Goal: Contribute content

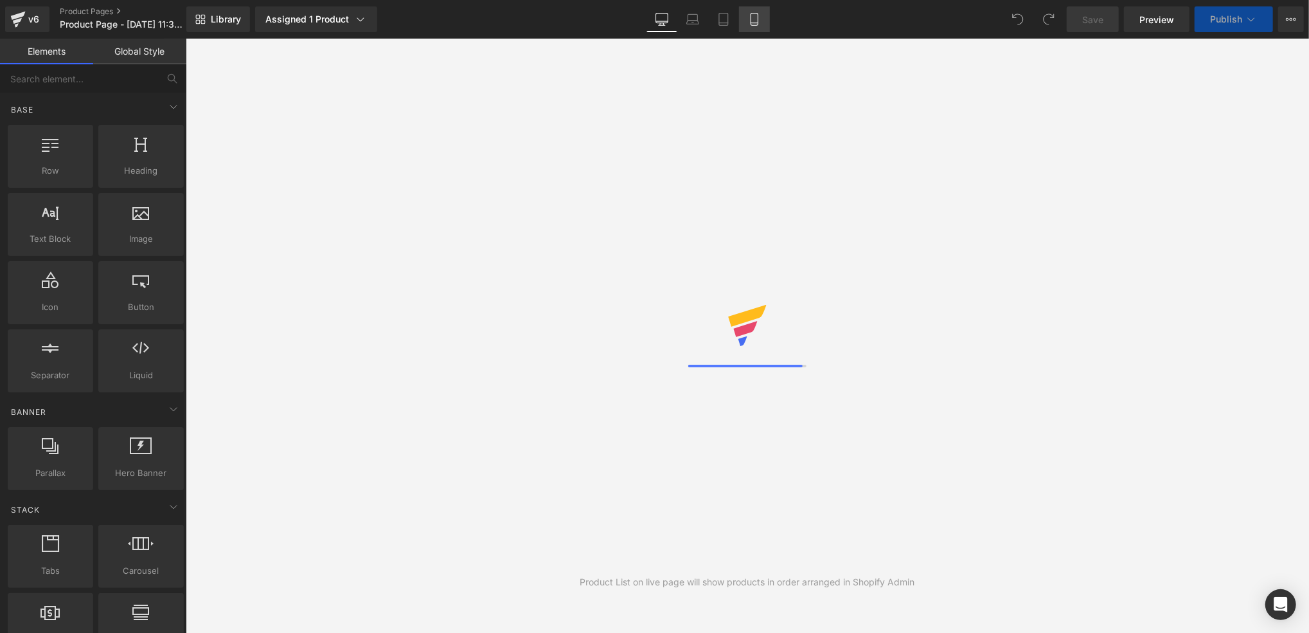
click at [755, 24] on icon at bounding box center [754, 19] width 7 height 12
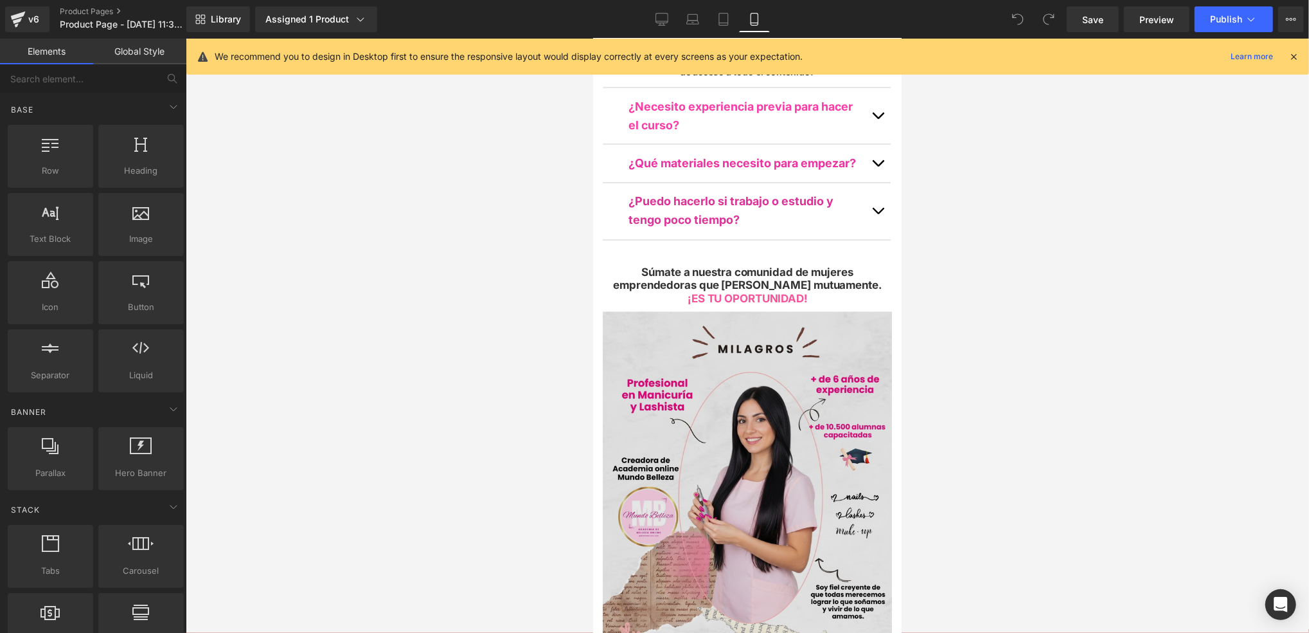
scroll to position [5743, 0]
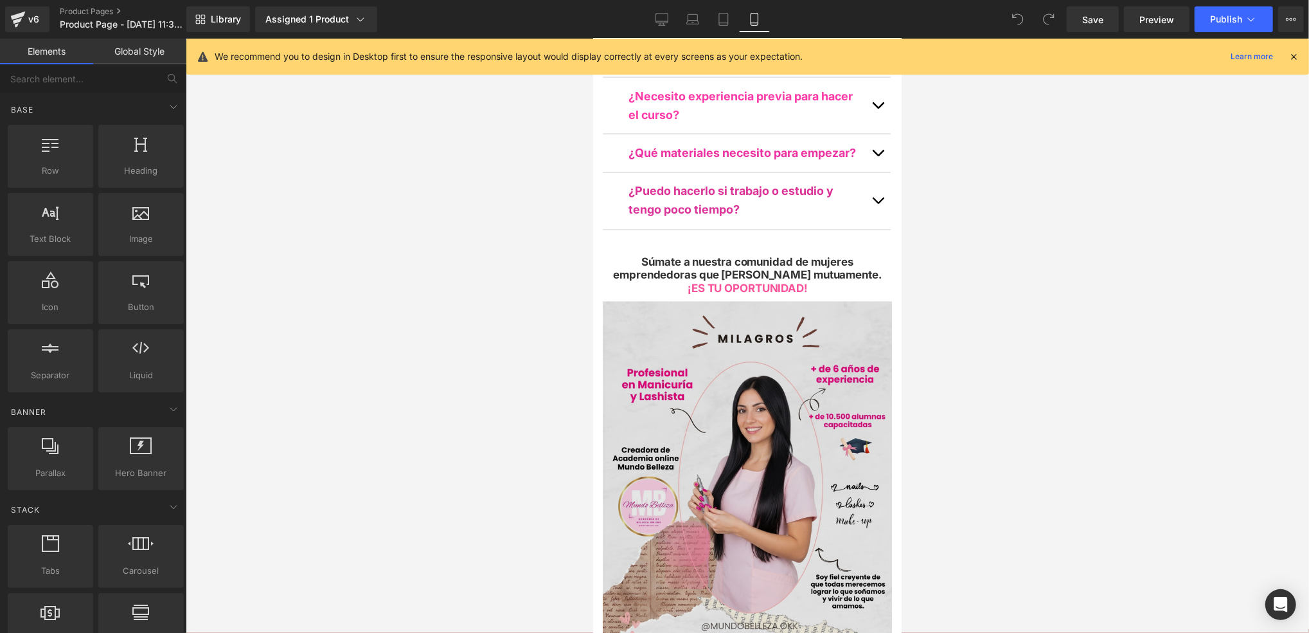
click at [823, 301] on img at bounding box center [746, 482] width 289 height 362
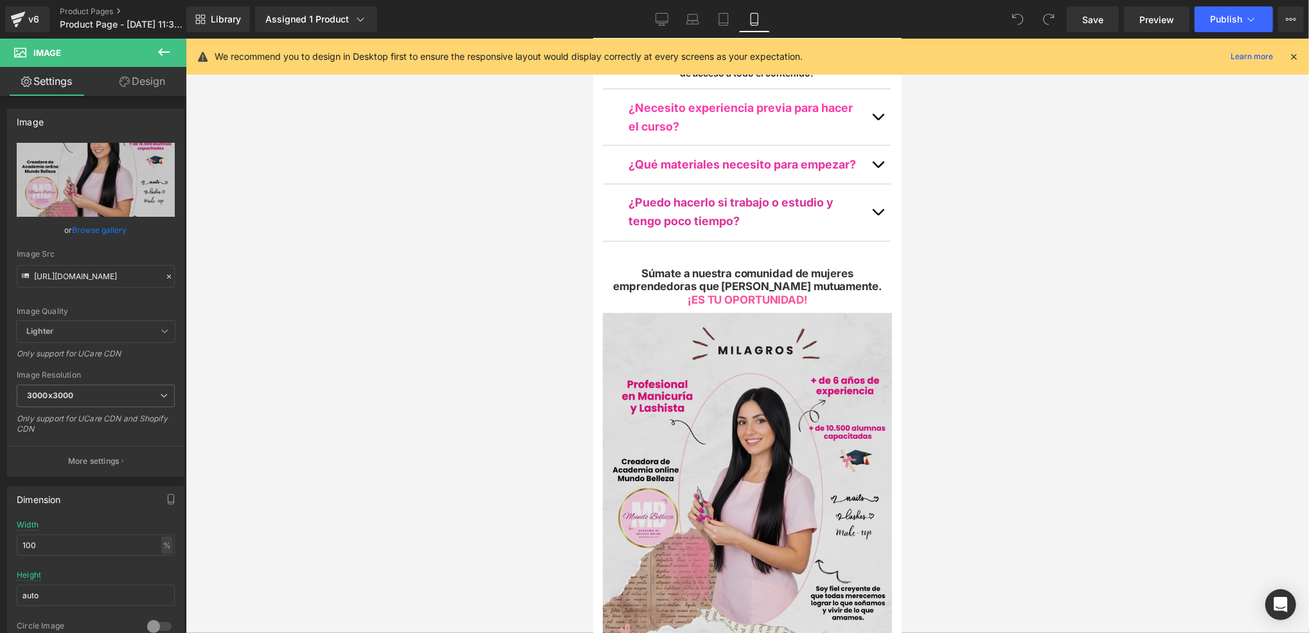
scroll to position [5657, 0]
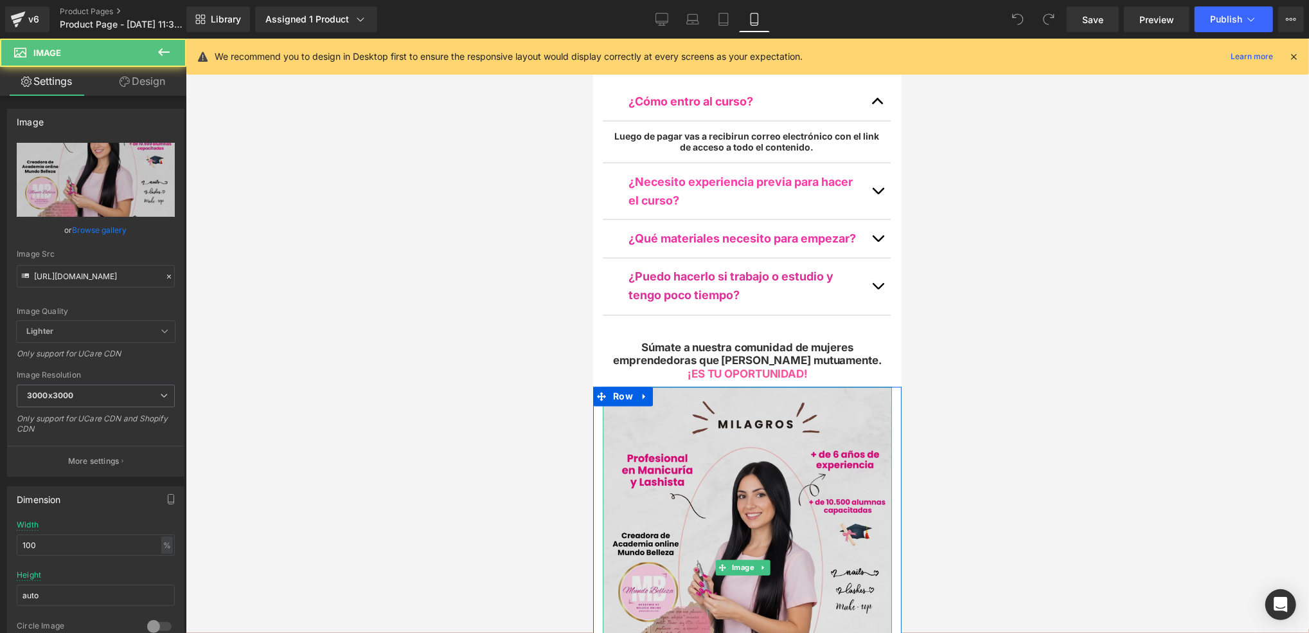
click at [860, 386] on img at bounding box center [746, 567] width 289 height 362
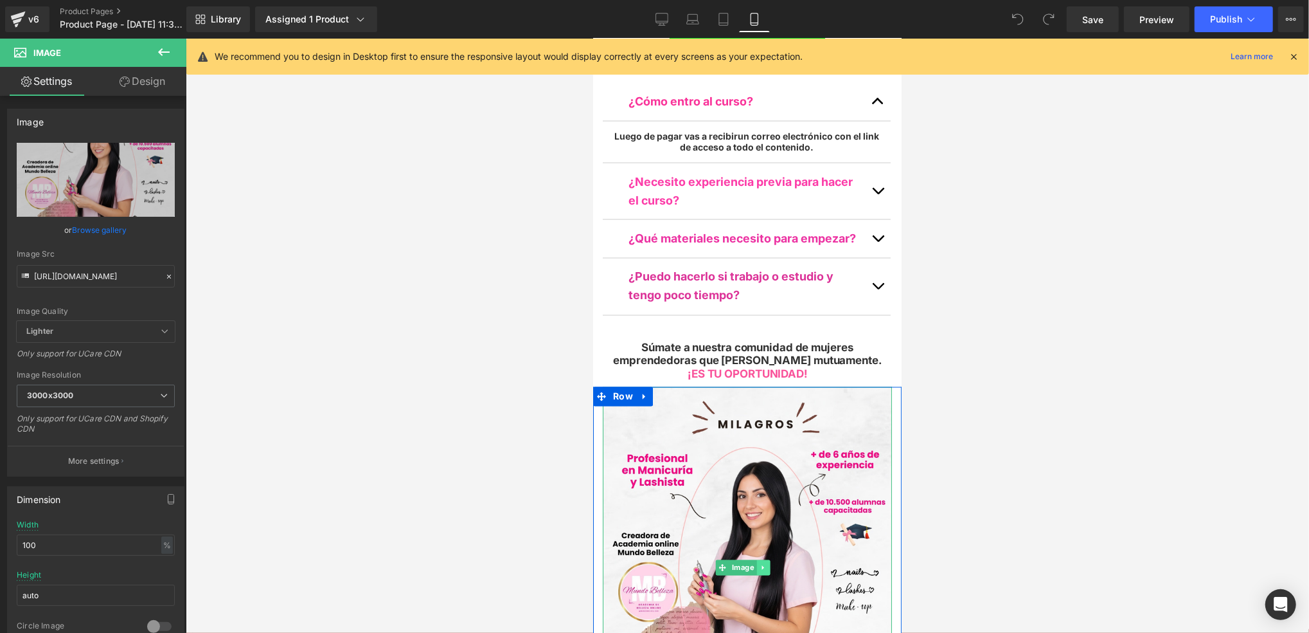
click at [759, 563] on icon at bounding box center [762, 567] width 7 height 8
click at [647, 386] on link at bounding box center [644, 395] width 17 height 19
click at [674, 391] on icon at bounding box center [677, 395] width 9 height 9
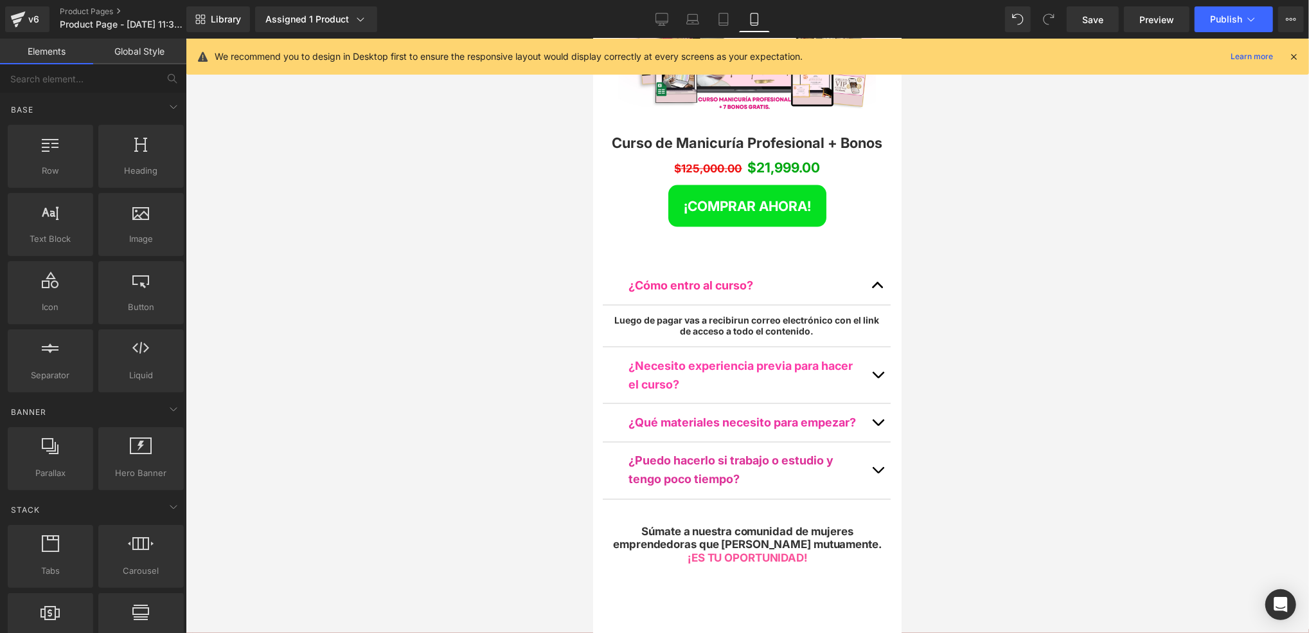
scroll to position [5476, 0]
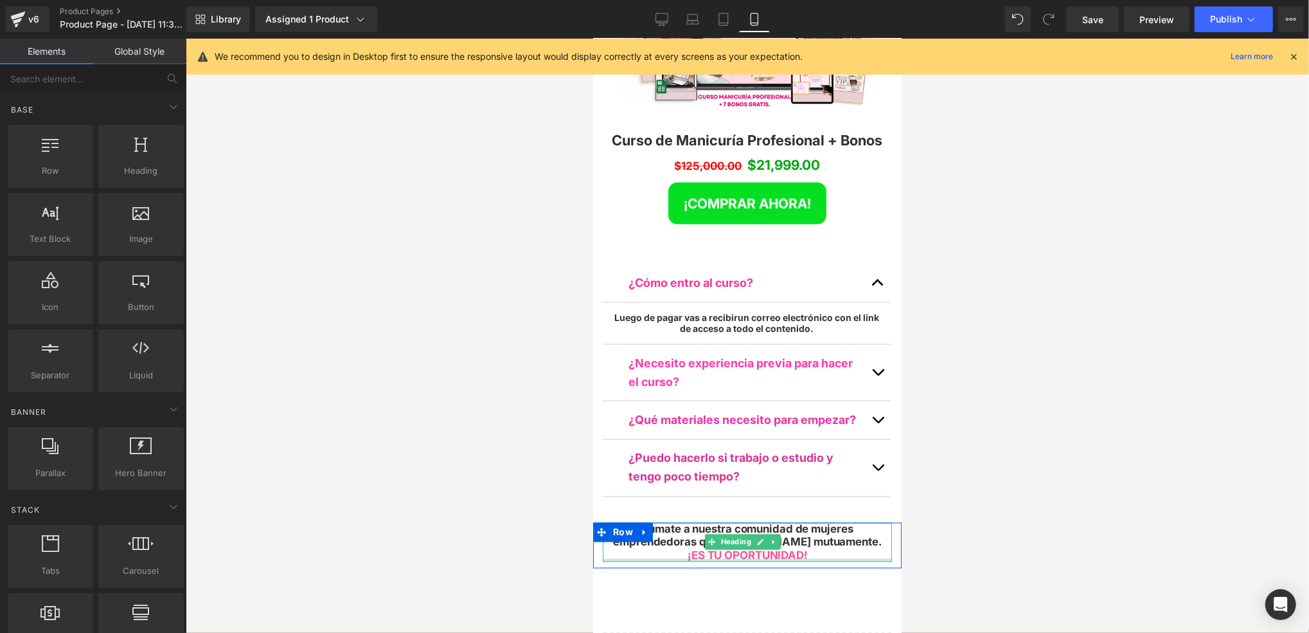
drag, startPoint x: 841, startPoint y: 399, endPoint x: 831, endPoint y: 399, distance: 9.6
click at [841, 522] on div "Súmate a nuestra comunidad de mujeres emprendedoras que [PERSON_NAME] mutuament…" at bounding box center [746, 541] width 289 height 39
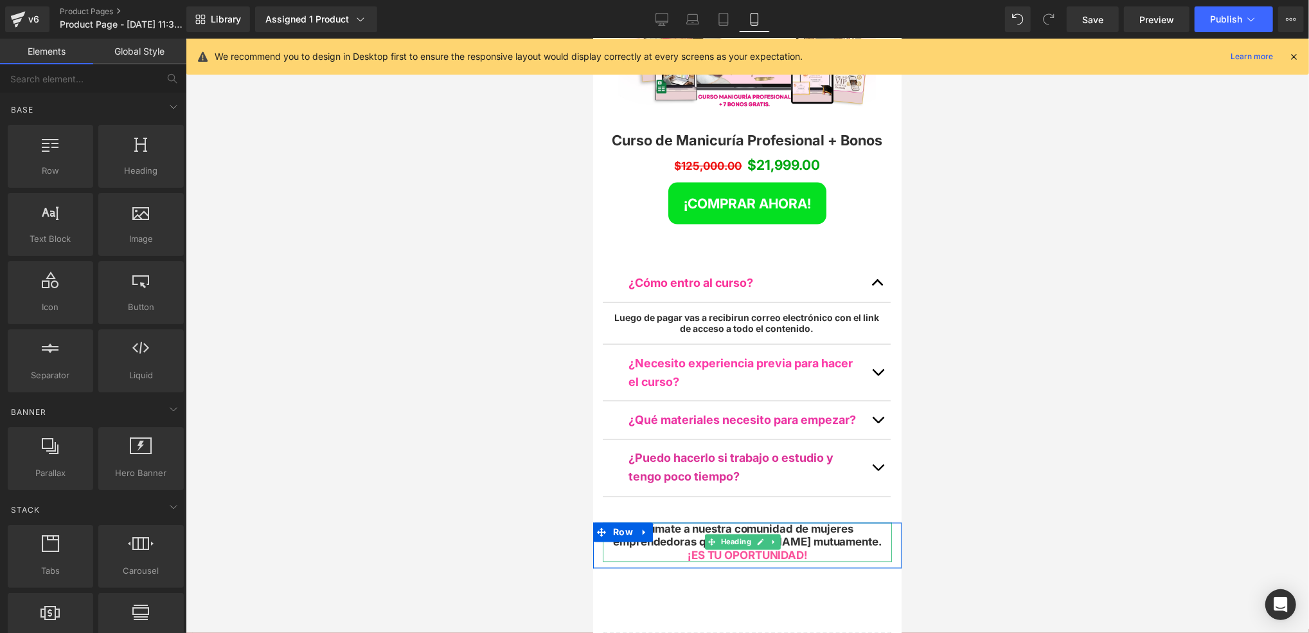
click at [807, 548] on div "¡ES TU OPORTUNIDAD!" at bounding box center [746, 554] width 289 height 13
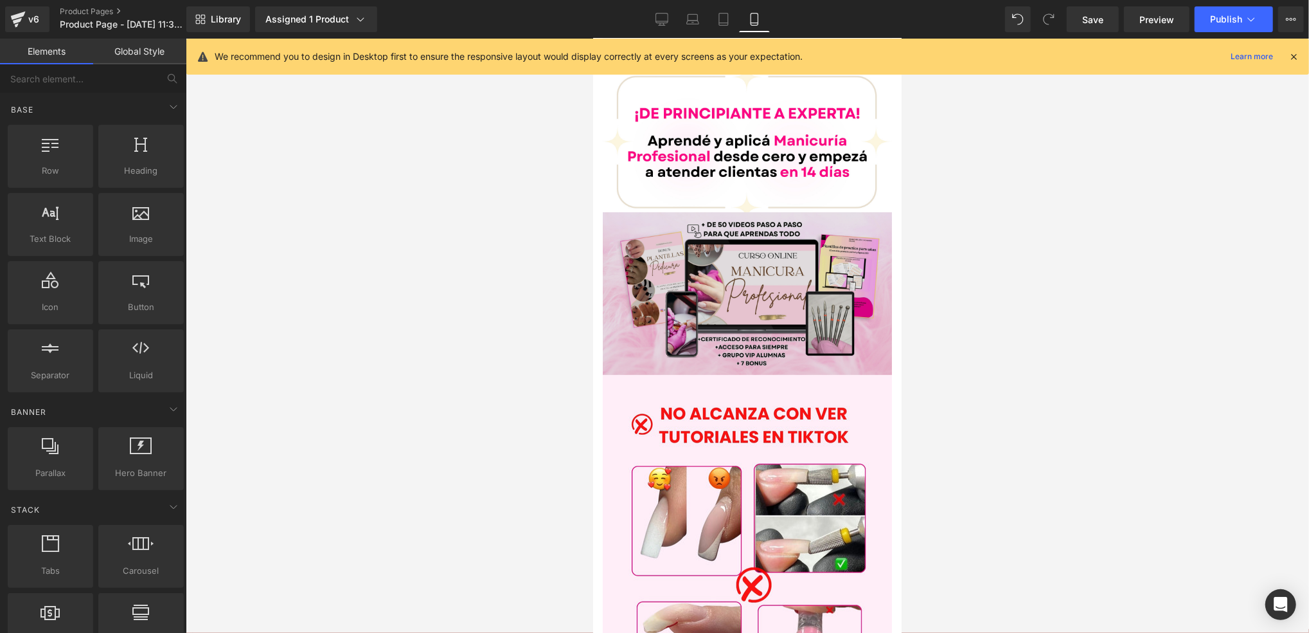
scroll to position [0, 0]
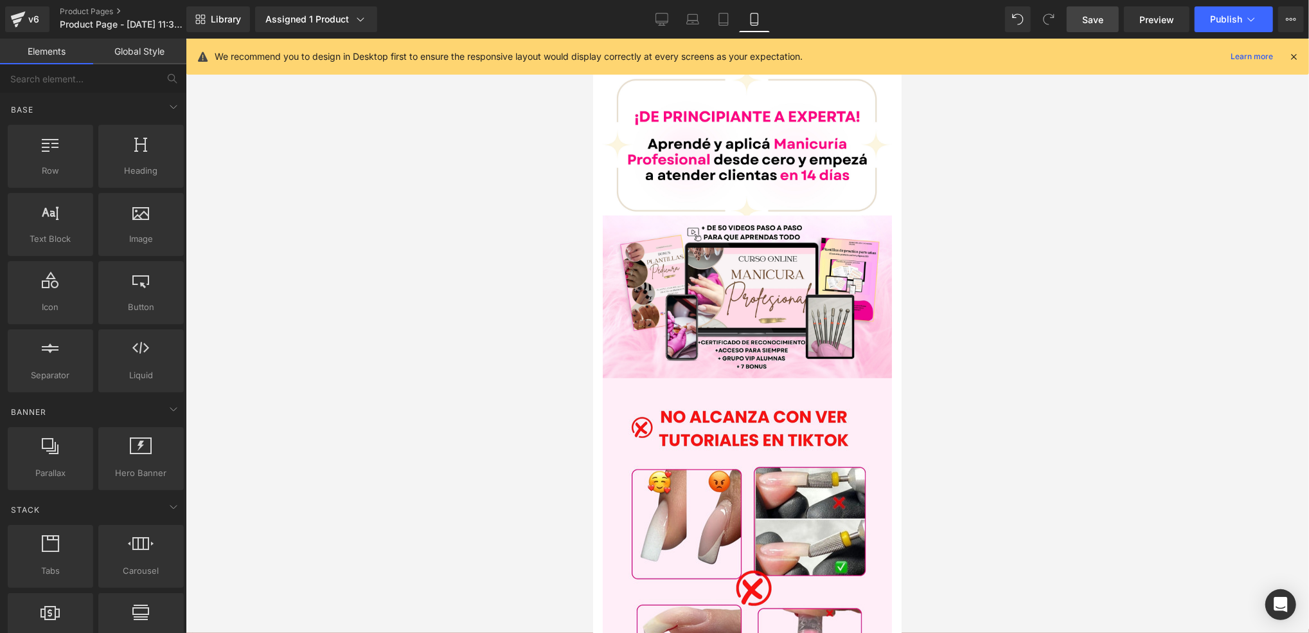
click at [1098, 26] on span "Save" at bounding box center [1093, 19] width 21 height 13
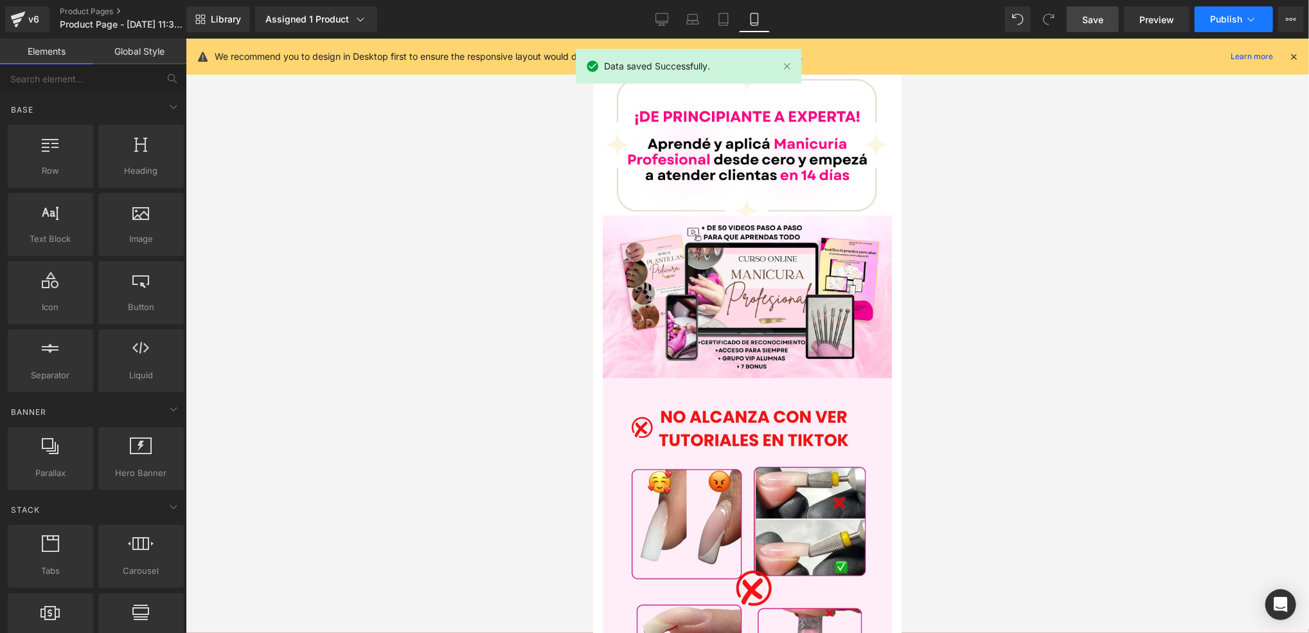
click at [1225, 9] on button "Publish" at bounding box center [1234, 19] width 78 height 26
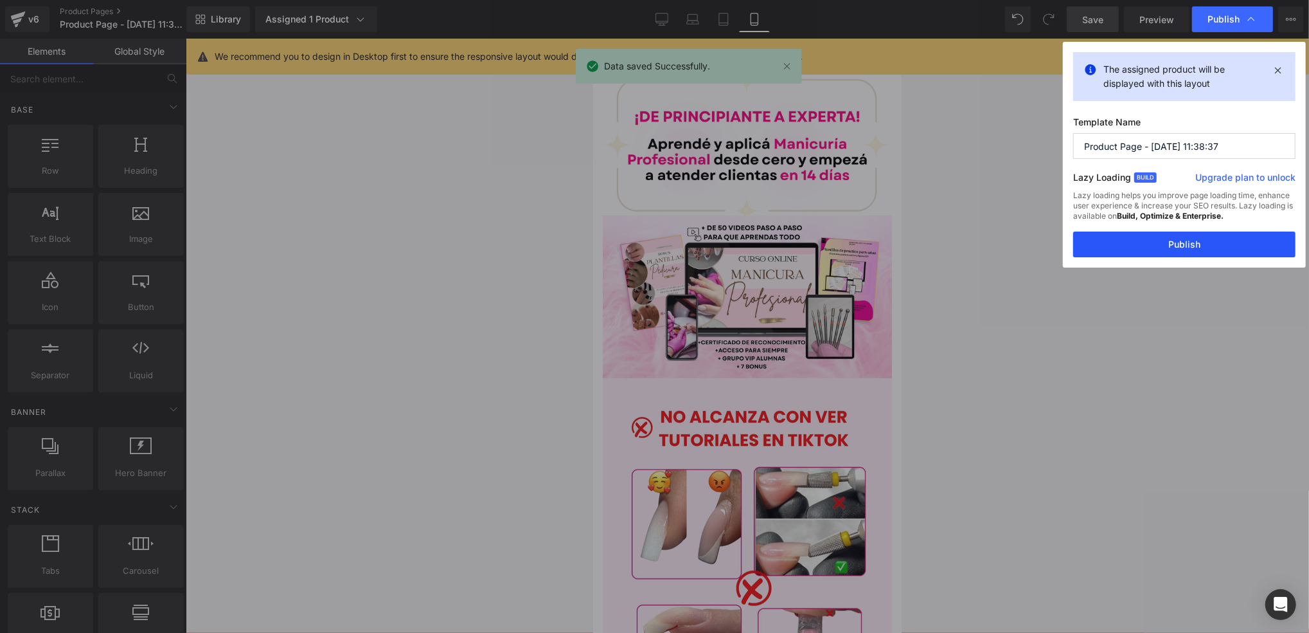
click at [1117, 240] on button "Publish" at bounding box center [1185, 244] width 222 height 26
